Goal: Connect with others: Connect with others

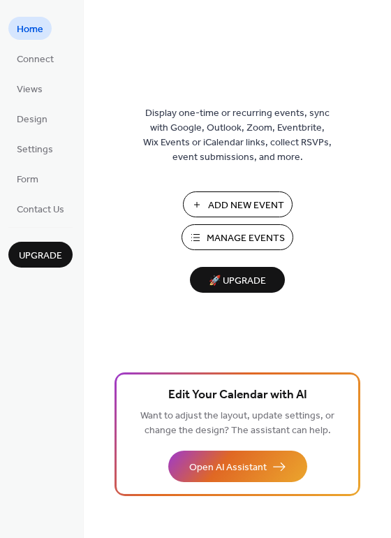
click at [223, 232] on span "Manage Events" at bounding box center [246, 238] width 78 height 15
click at [44, 59] on span "Connect" at bounding box center [35, 59] width 37 height 15
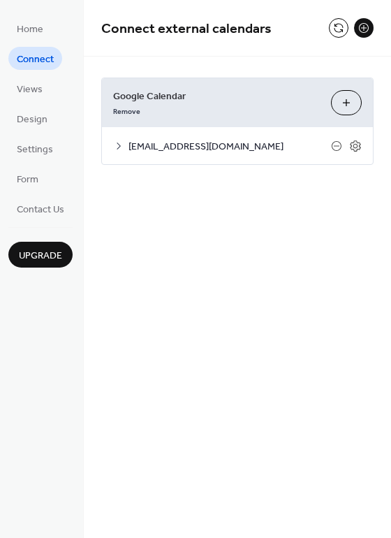
click at [116, 148] on icon at bounding box center [118, 146] width 11 height 11
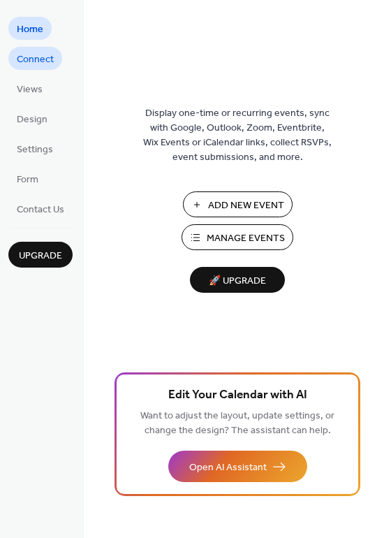
click at [39, 66] on span "Connect" at bounding box center [35, 59] width 37 height 15
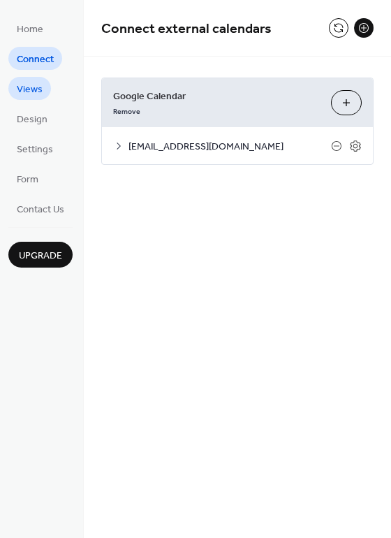
click at [34, 92] on span "Views" at bounding box center [30, 89] width 26 height 15
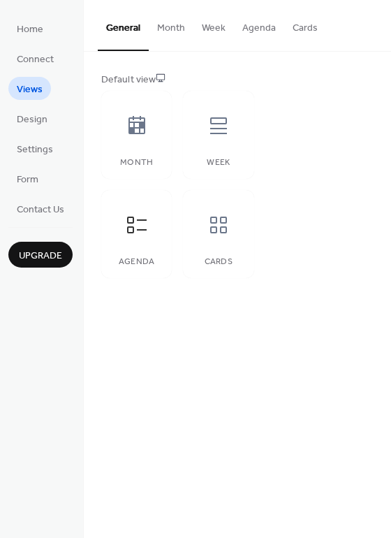
click at [215, 31] on button "Week" at bounding box center [214, 25] width 41 height 50
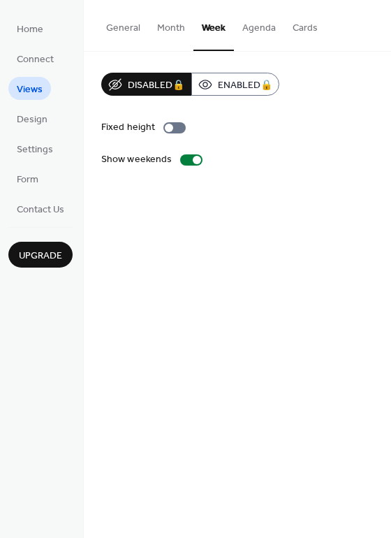
click at [143, 36] on button "General" at bounding box center [123, 25] width 51 height 50
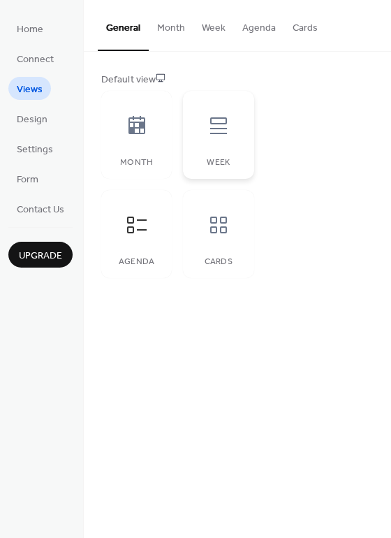
click at [224, 160] on div "Week" at bounding box center [218, 163] width 43 height 10
click at [141, 236] on icon at bounding box center [137, 225] width 22 height 22
click at [165, 31] on button "Month" at bounding box center [171, 25] width 45 height 50
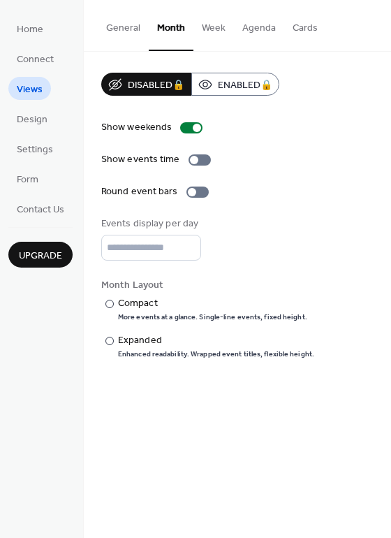
click at [216, 29] on button "Week" at bounding box center [214, 25] width 41 height 50
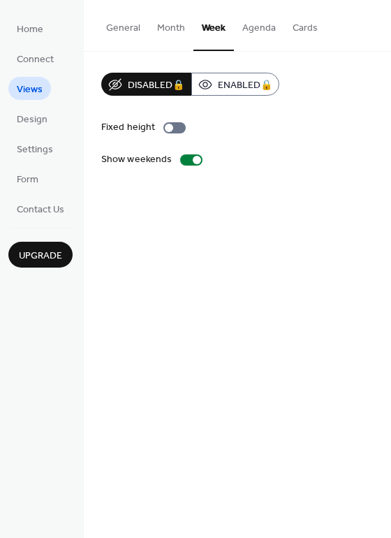
click at [243, 30] on button "Agenda" at bounding box center [259, 25] width 50 height 50
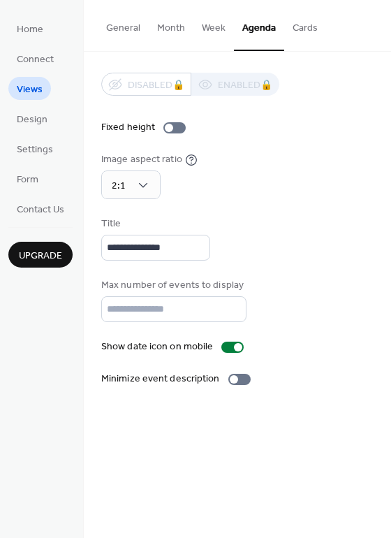
click at [295, 29] on button "Cards" at bounding box center [306, 25] width 42 height 50
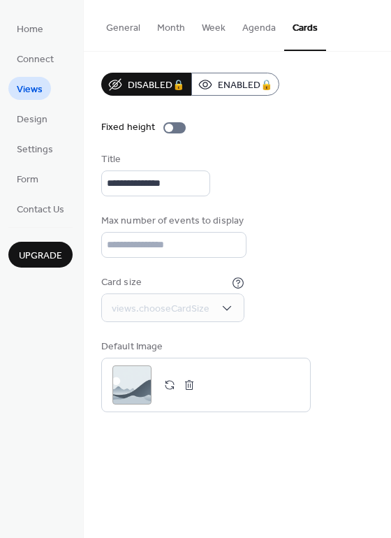
click at [243, 26] on button "Agenda" at bounding box center [259, 25] width 50 height 50
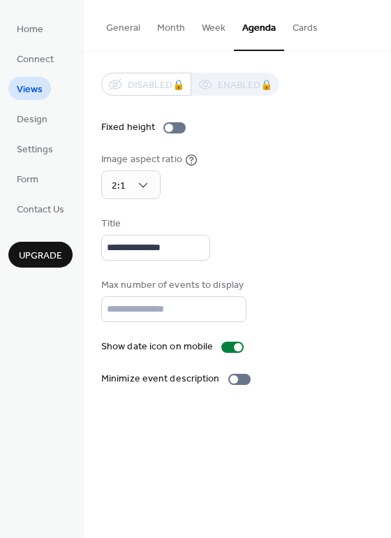
click at [121, 33] on button "General" at bounding box center [123, 25] width 51 height 50
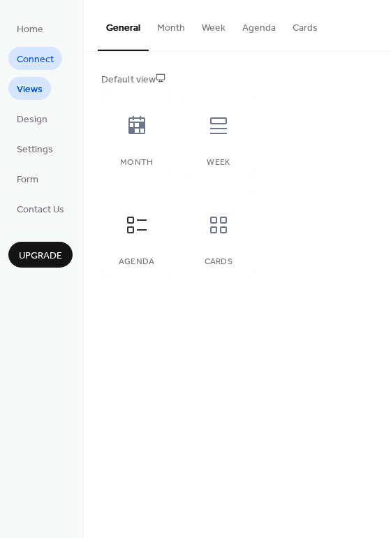
click at [37, 60] on span "Connect" at bounding box center [35, 59] width 37 height 15
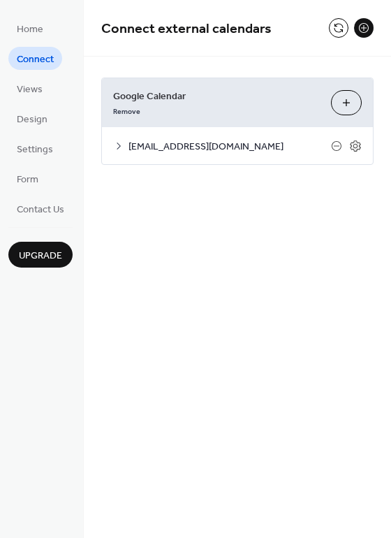
click at [121, 147] on icon at bounding box center [118, 146] width 11 height 11
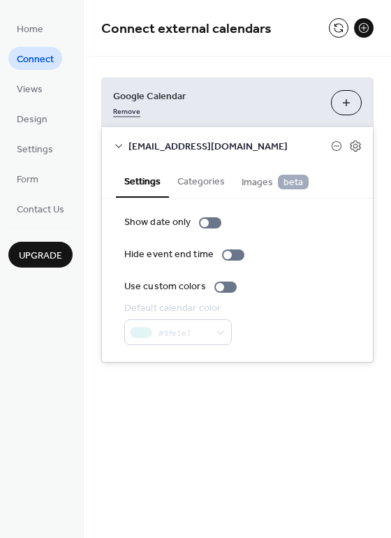
click at [123, 108] on link "Remove" at bounding box center [126, 110] width 27 height 15
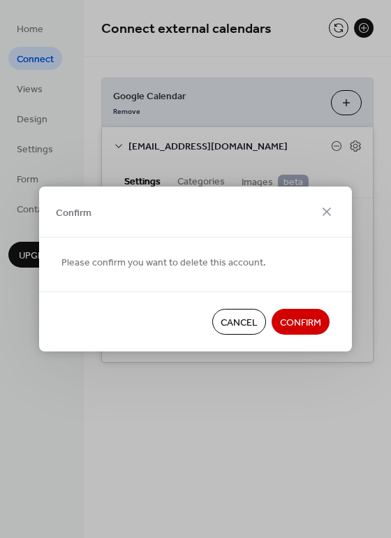
click at [314, 324] on span "Confirm" at bounding box center [300, 323] width 41 height 15
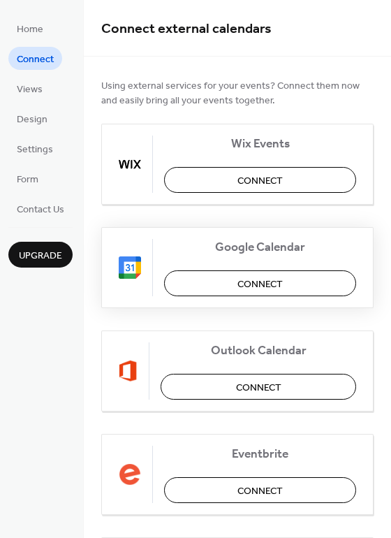
click at [273, 292] on span "Connect" at bounding box center [260, 285] width 45 height 15
click at [271, 288] on div "Google Calendar Connect" at bounding box center [237, 267] width 273 height 81
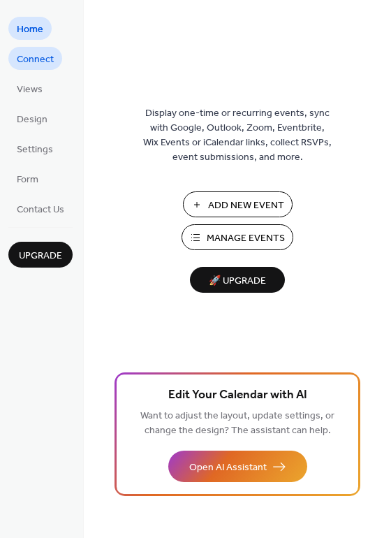
click at [47, 58] on span "Connect" at bounding box center [35, 59] width 37 height 15
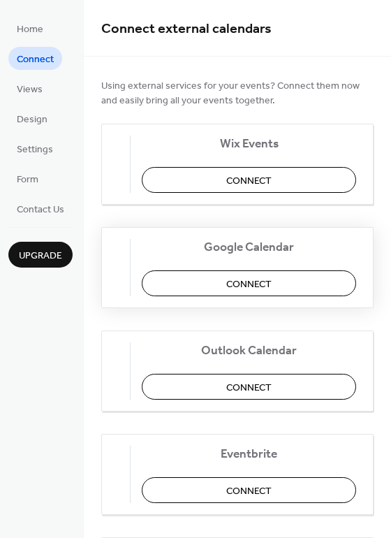
click at [240, 290] on span "Connect" at bounding box center [248, 285] width 45 height 15
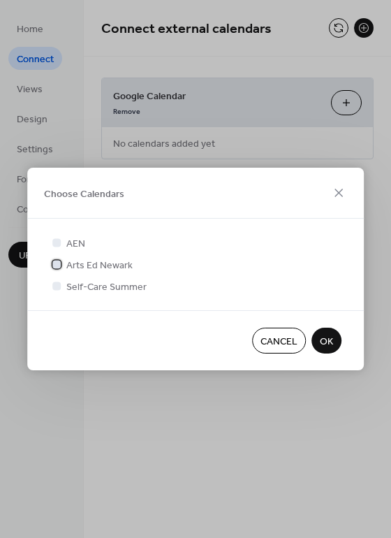
click at [83, 264] on span "Arts Ed Newark" at bounding box center [99, 266] width 66 height 15
click at [329, 341] on span "OK" at bounding box center [326, 342] width 13 height 15
